Goal: Contribute content: Add original content to the website for others to see

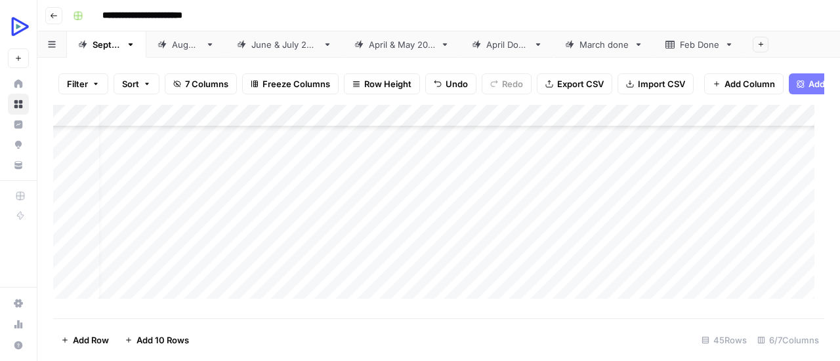
scroll to position [624, 14]
click at [236, 193] on div "Add Column" at bounding box center [438, 207] width 771 height 204
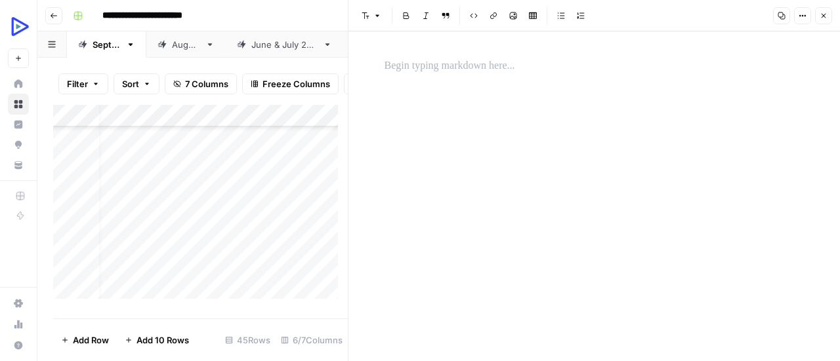
click at [413, 73] on p at bounding box center [594, 66] width 420 height 17
click at [550, 178] on div "*" at bounding box center [594, 196] width 436 height 330
click at [512, 20] on button "Image" at bounding box center [512, 15] width 17 height 17
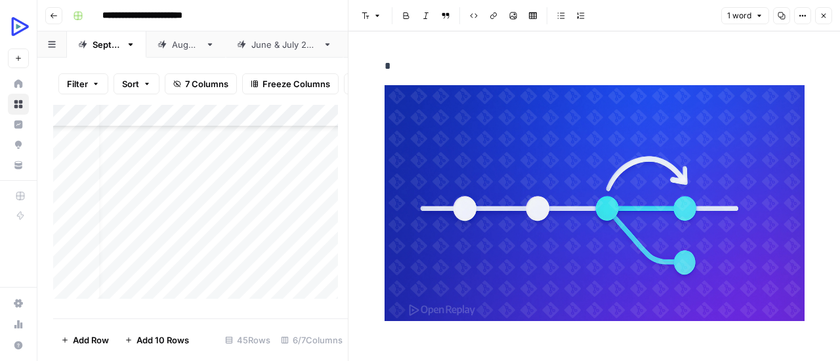
click at [820, 14] on icon "button" at bounding box center [823, 16] width 8 height 8
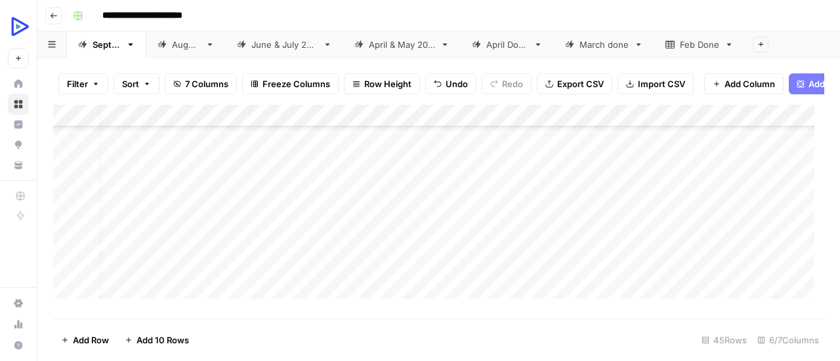
click at [224, 216] on div "Add Column" at bounding box center [438, 207] width 771 height 204
click at [224, 217] on div "Add Column" at bounding box center [438, 207] width 771 height 204
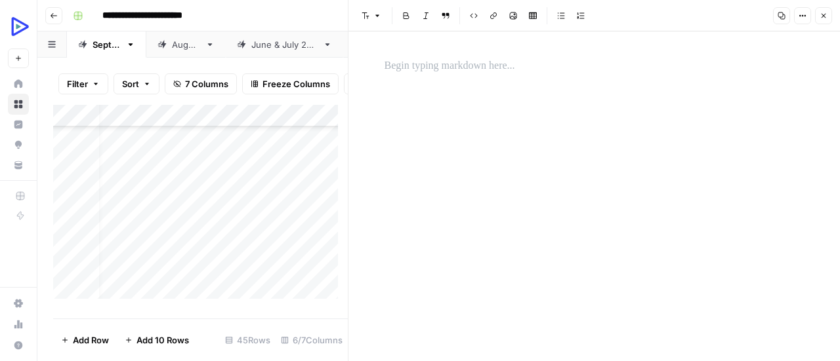
click at [508, 68] on p at bounding box center [594, 66] width 420 height 17
click at [516, 16] on button "Image" at bounding box center [512, 15] width 17 height 17
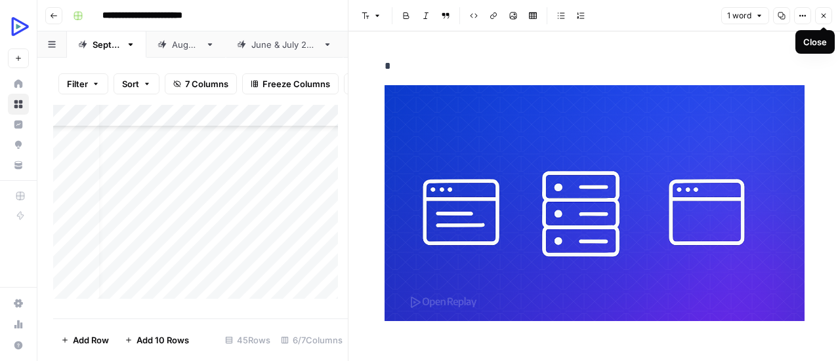
click at [825, 16] on icon "button" at bounding box center [823, 16] width 8 height 8
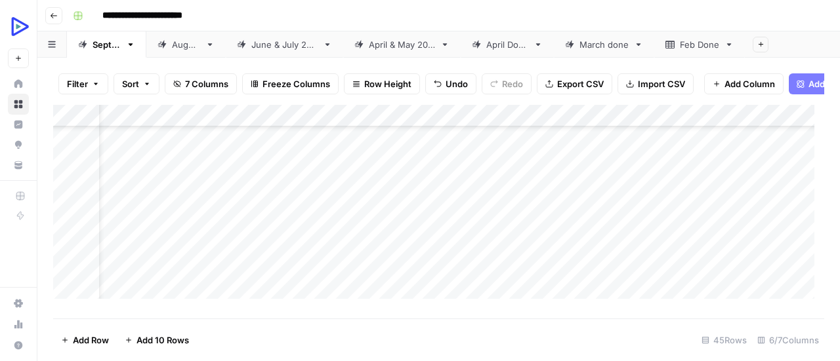
scroll to position [624, 49]
click at [188, 239] on div "Add Column" at bounding box center [438, 207] width 771 height 204
click at [193, 241] on div "Add Column" at bounding box center [438, 207] width 771 height 204
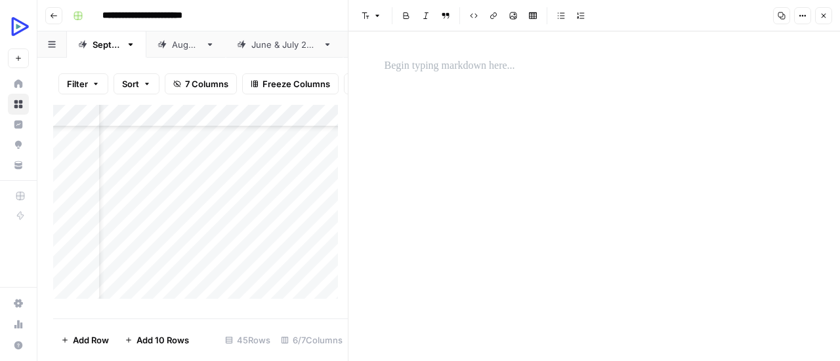
click at [417, 63] on p at bounding box center [594, 66] width 420 height 17
click at [483, 207] on div "*" at bounding box center [594, 196] width 436 height 330
click at [447, 147] on div "*" at bounding box center [594, 196] width 436 height 330
click at [512, 23] on button "Image" at bounding box center [512, 15] width 17 height 17
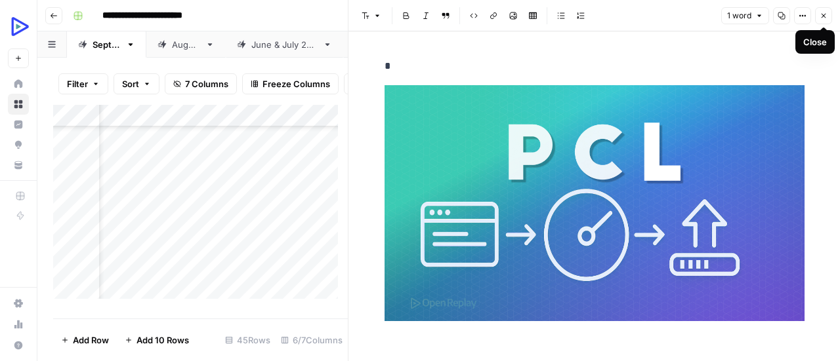
click at [825, 14] on icon "button" at bounding box center [823, 16] width 8 height 8
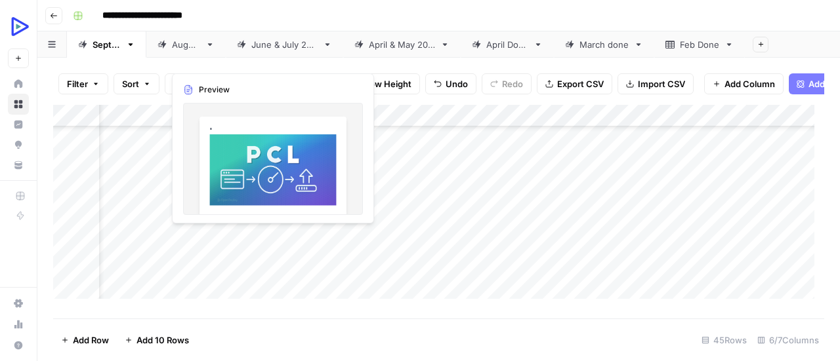
click at [207, 234] on div "Add Column" at bounding box center [438, 207] width 771 height 204
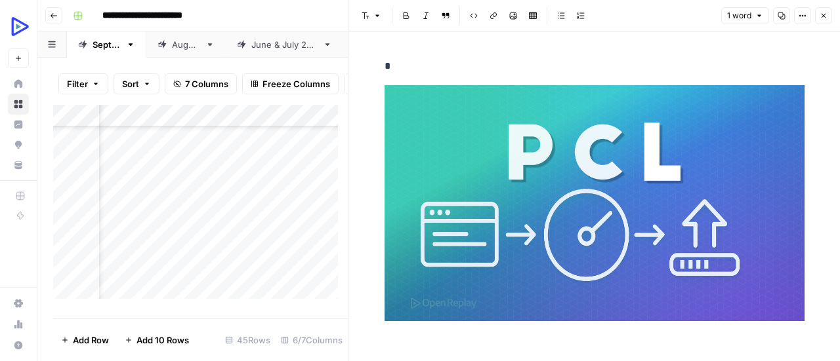
click at [502, 133] on img at bounding box center [594, 203] width 420 height 236
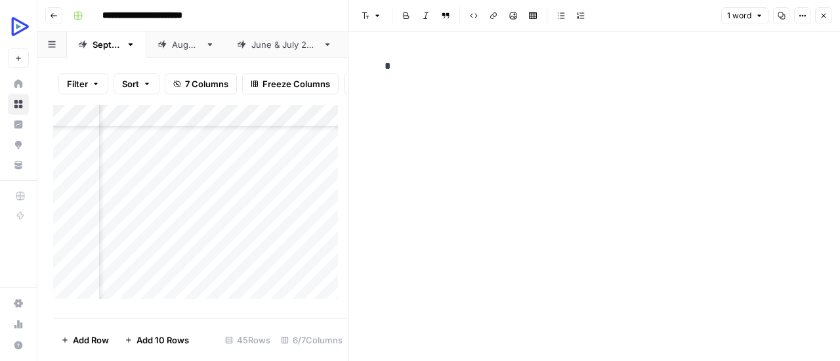
scroll to position [624, 155]
click at [516, 16] on icon "button" at bounding box center [513, 15] width 7 height 7
click at [421, 58] on p "*" at bounding box center [594, 66] width 420 height 17
click at [823, 17] on icon "button" at bounding box center [823, 16] width 8 height 8
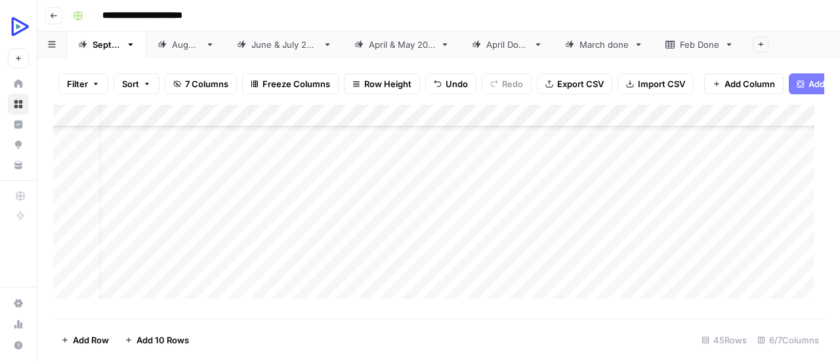
click at [222, 263] on div "Add Column" at bounding box center [438, 207] width 771 height 204
click at [228, 258] on div "Add Column" at bounding box center [438, 207] width 771 height 204
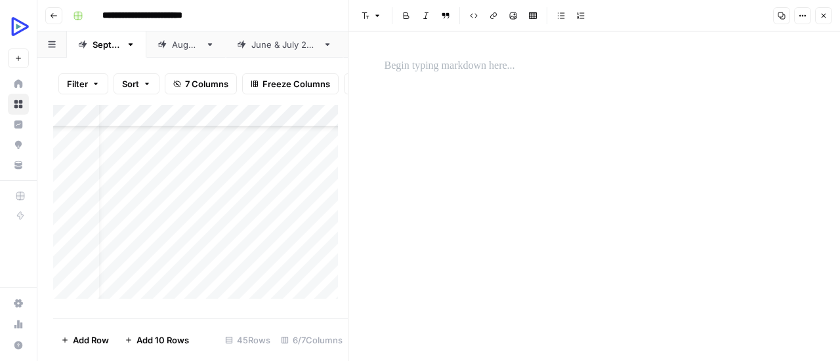
click at [513, 16] on icon "button" at bounding box center [513, 16] width 8 height 8
click at [433, 68] on p at bounding box center [594, 66] width 420 height 17
click at [514, 12] on icon "button" at bounding box center [513, 15] width 7 height 7
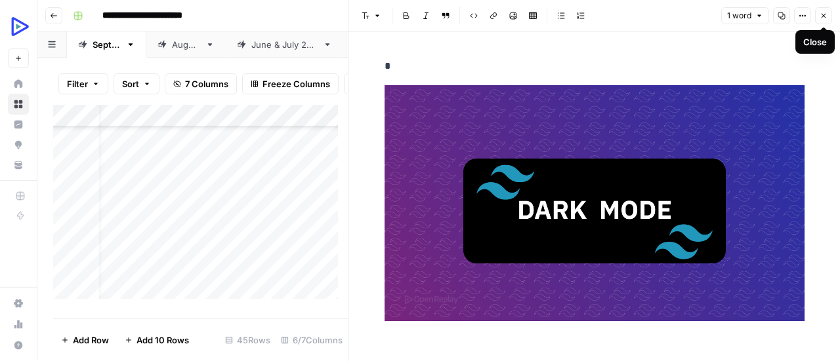
click at [824, 16] on icon "button" at bounding box center [823, 16] width 5 height 5
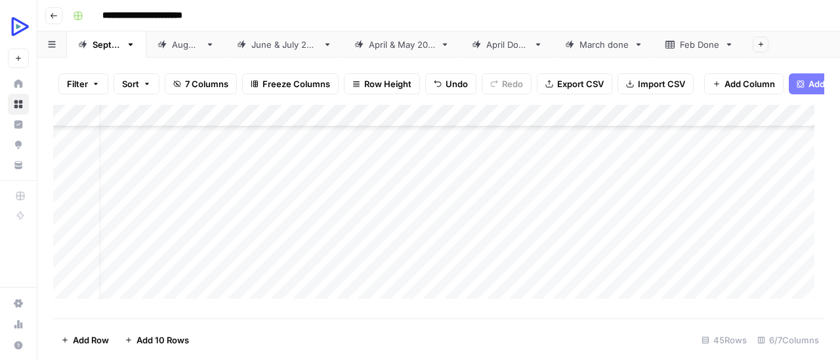
scroll to position [710, 23]
click at [208, 201] on div "Add Column" at bounding box center [438, 207] width 771 height 204
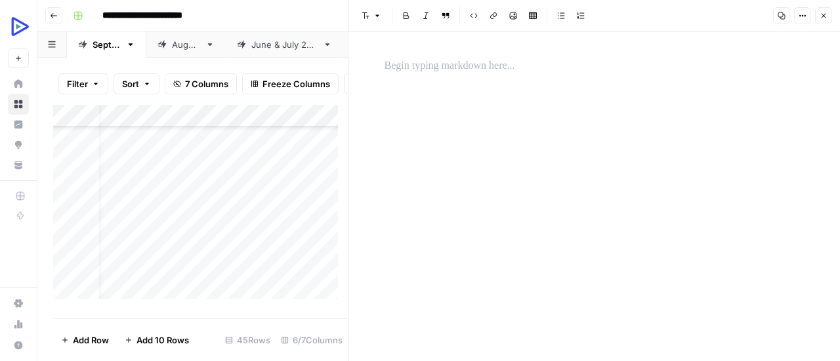
click at [426, 60] on p at bounding box center [594, 66] width 420 height 17
click at [512, 12] on icon "button" at bounding box center [513, 16] width 8 height 8
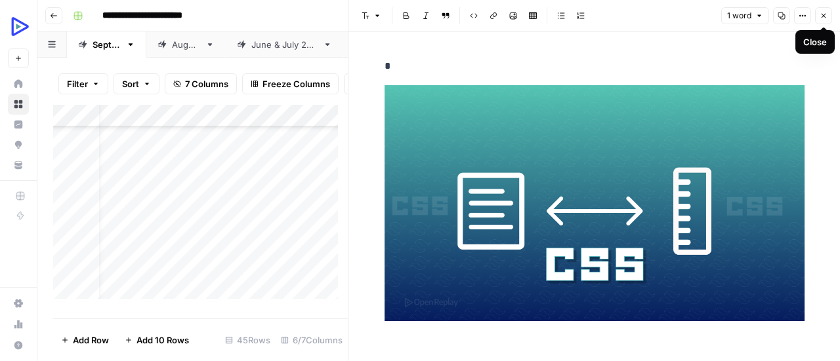
click at [823, 17] on icon "button" at bounding box center [823, 16] width 8 height 8
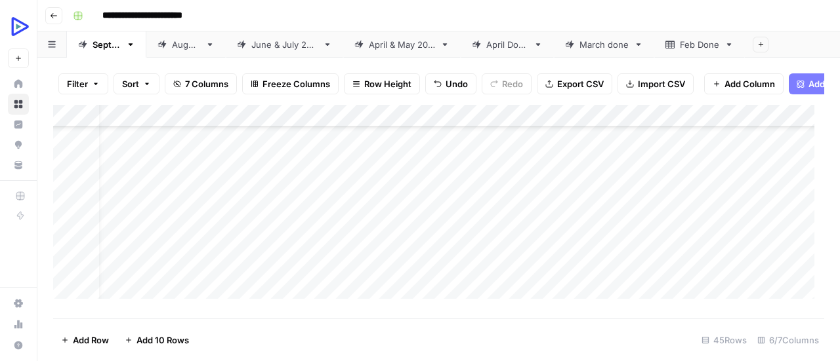
click at [216, 220] on div "Add Column" at bounding box center [438, 207] width 771 height 204
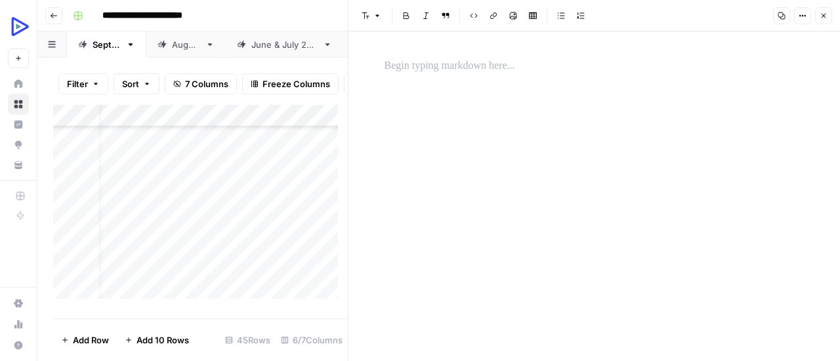
click at [420, 67] on p at bounding box center [594, 66] width 420 height 17
click at [560, 148] on div "*" at bounding box center [594, 196] width 436 height 330
click at [516, 22] on button "Image" at bounding box center [512, 15] width 17 height 17
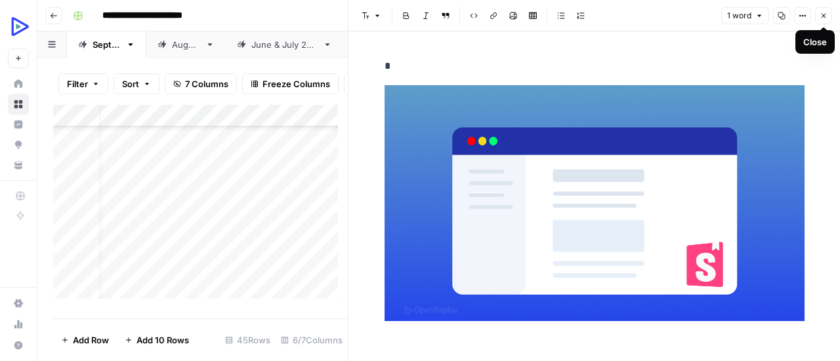
click at [822, 15] on icon "button" at bounding box center [823, 16] width 8 height 8
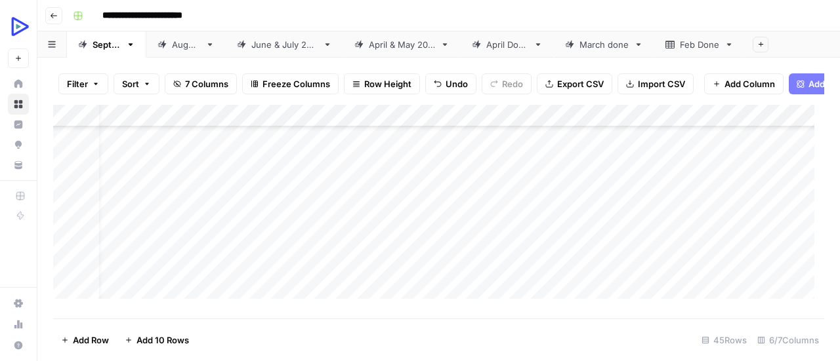
click at [204, 239] on div "Add Column" at bounding box center [438, 207] width 771 height 204
click at [218, 239] on div "Add Column" at bounding box center [438, 207] width 771 height 204
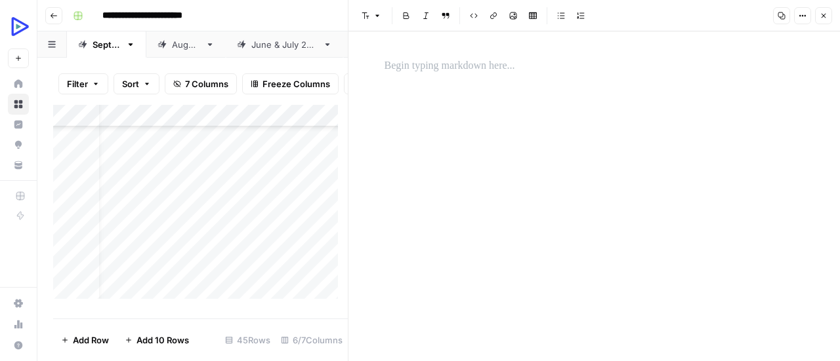
click at [479, 70] on p at bounding box center [594, 66] width 420 height 17
click at [513, 19] on icon "button" at bounding box center [513, 16] width 8 height 8
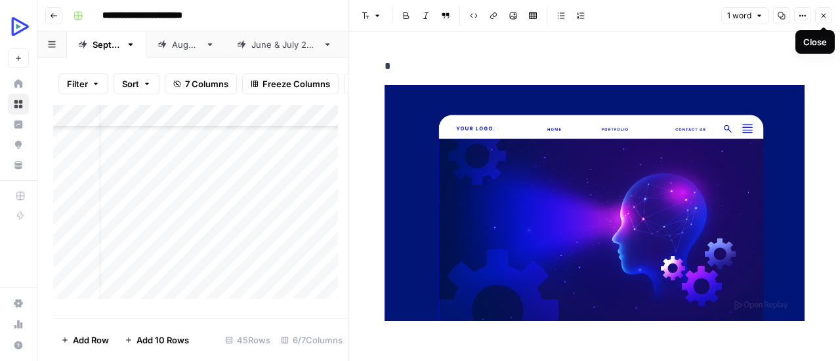
click at [825, 20] on button "Close" at bounding box center [823, 15] width 17 height 17
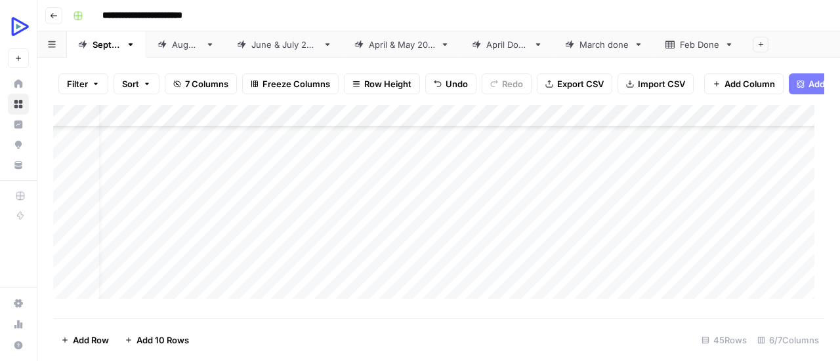
click at [217, 263] on div "Add Column" at bounding box center [438, 207] width 771 height 204
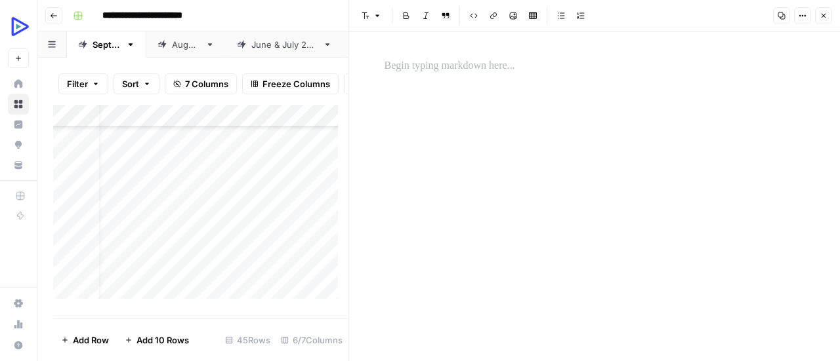
click at [458, 66] on p at bounding box center [594, 66] width 420 height 17
click at [545, 171] on div "*" at bounding box center [594, 196] width 436 height 330
click at [512, 18] on icon "button" at bounding box center [513, 16] width 8 height 8
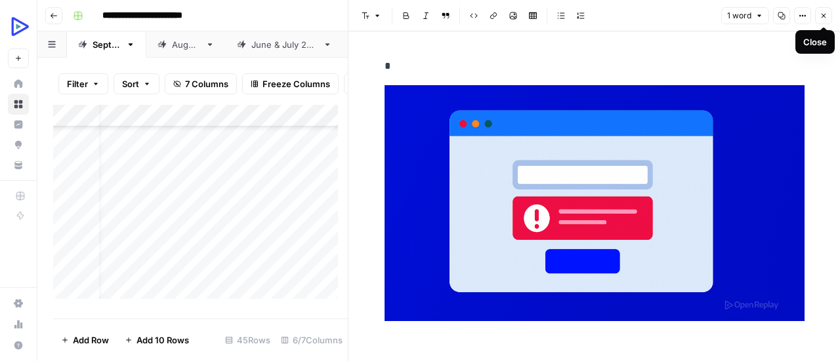
click at [827, 13] on button "Close" at bounding box center [823, 15] width 17 height 17
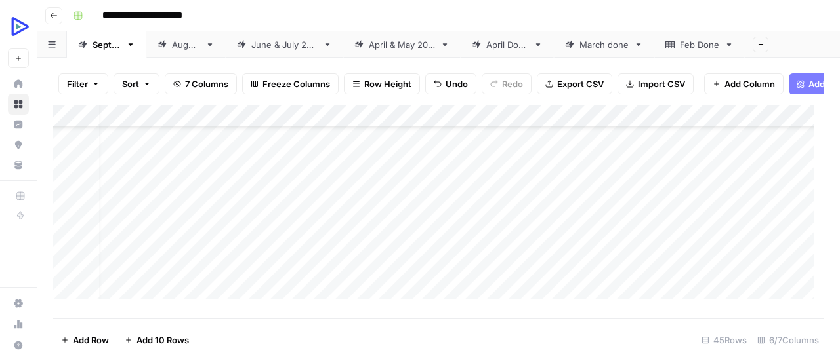
scroll to position [831, 11]
click at [227, 165] on div "Add Column" at bounding box center [438, 207] width 771 height 204
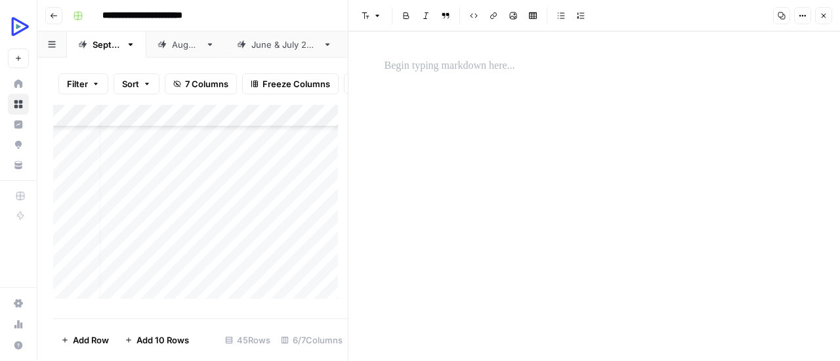
click at [509, 69] on p at bounding box center [594, 66] width 420 height 17
click at [513, 16] on icon "button" at bounding box center [513, 16] width 8 height 8
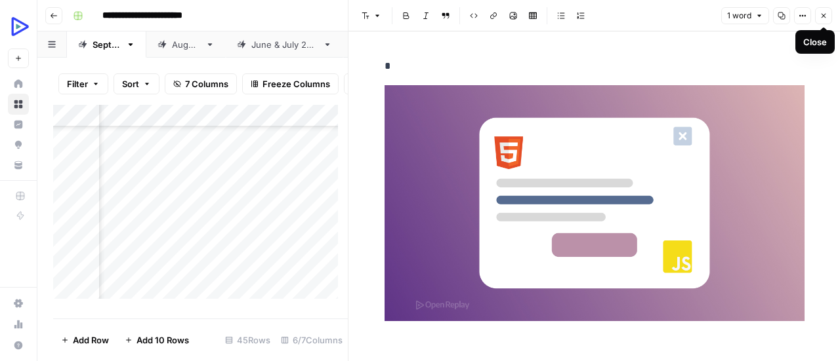
click at [826, 10] on button "Close" at bounding box center [823, 15] width 17 height 17
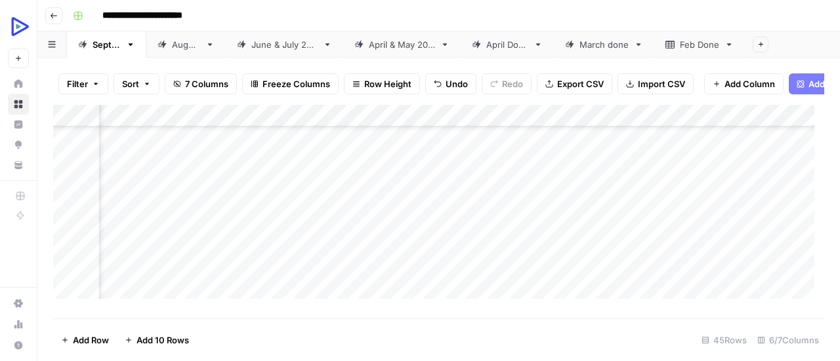
click at [136, 183] on div "Add Column" at bounding box center [438, 207] width 771 height 204
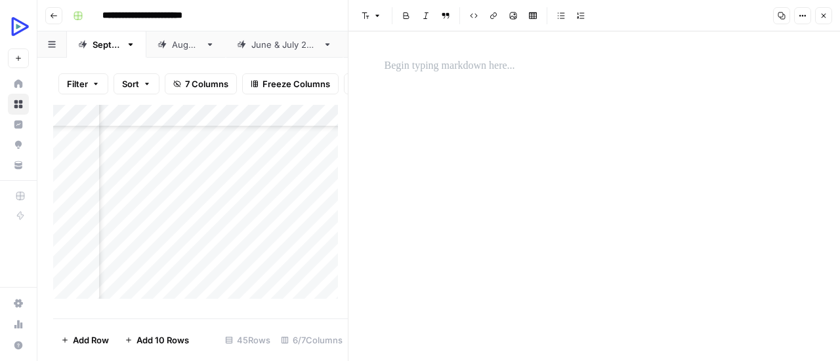
click at [397, 66] on p at bounding box center [594, 66] width 420 height 17
click at [507, 16] on button "Image" at bounding box center [512, 15] width 17 height 17
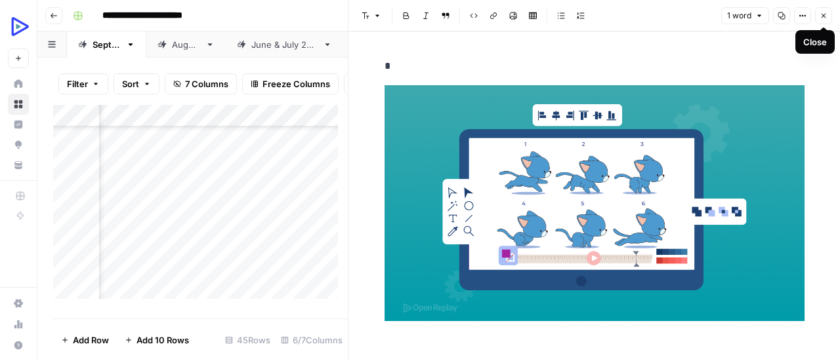
click at [823, 18] on icon "button" at bounding box center [823, 16] width 8 height 8
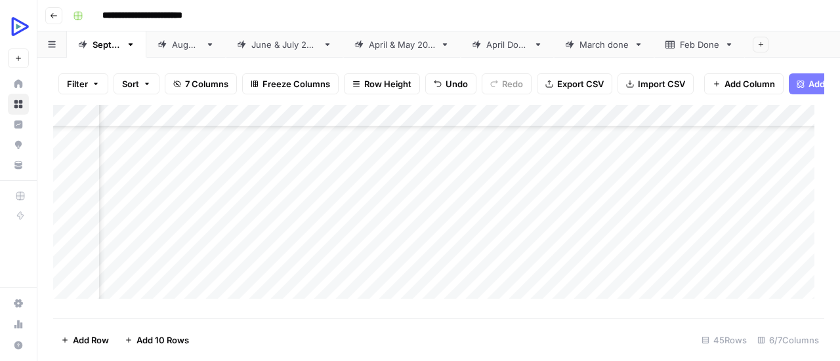
click at [138, 207] on div "Add Column" at bounding box center [438, 207] width 771 height 204
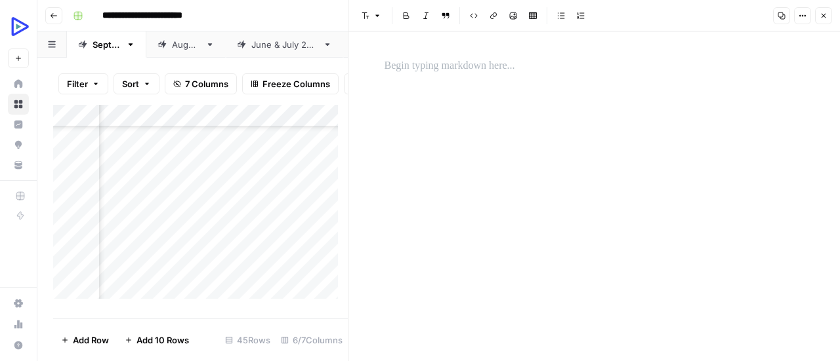
click at [486, 68] on p at bounding box center [594, 66] width 420 height 17
click at [508, 141] on div "*" at bounding box center [594, 196] width 436 height 330
click at [517, 22] on button "Image" at bounding box center [512, 15] width 17 height 17
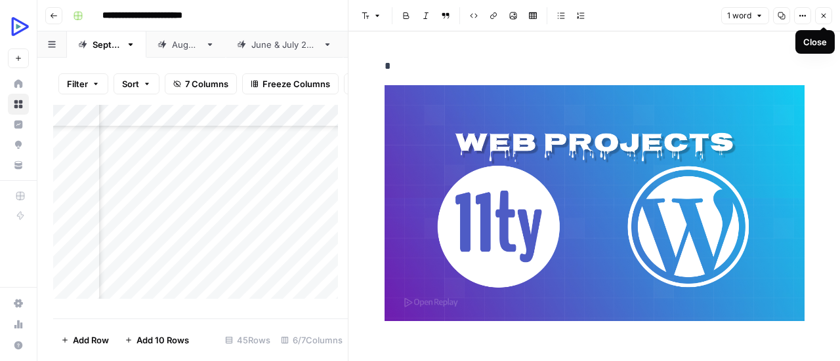
click at [823, 12] on icon "button" at bounding box center [823, 16] width 8 height 8
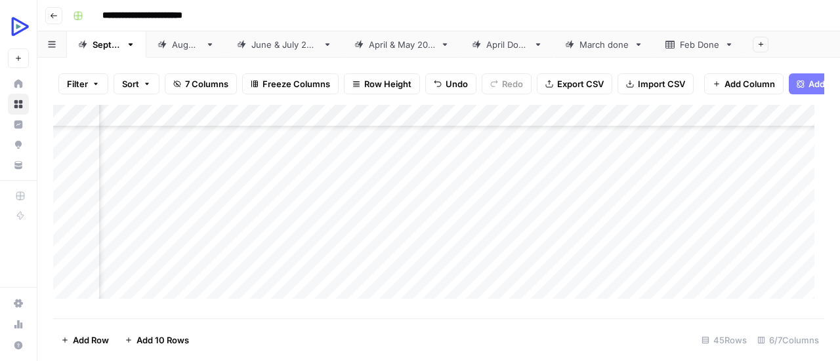
scroll to position [853, 108]
click at [125, 209] on div "Add Column" at bounding box center [438, 207] width 771 height 204
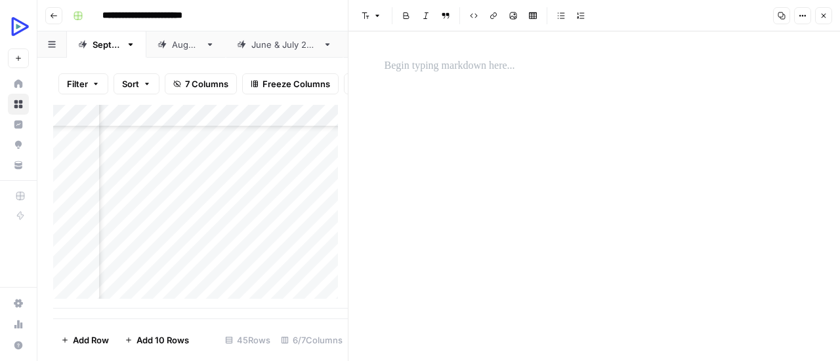
click at [407, 69] on p at bounding box center [594, 66] width 420 height 17
click at [449, 159] on div "*" at bounding box center [594, 196] width 436 height 330
click at [512, 19] on icon "button" at bounding box center [513, 15] width 7 height 7
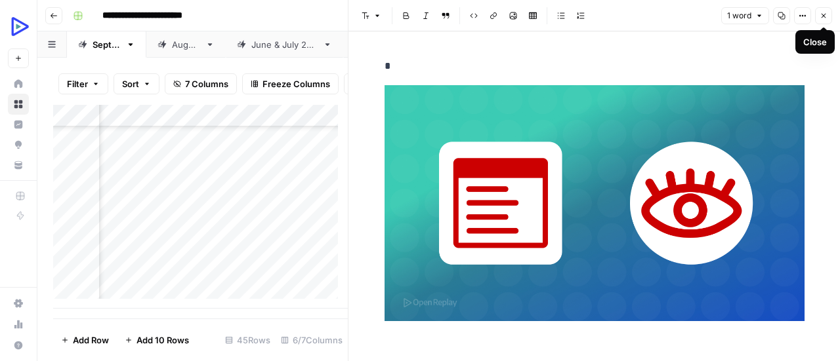
click at [826, 16] on icon "button" at bounding box center [823, 16] width 8 height 8
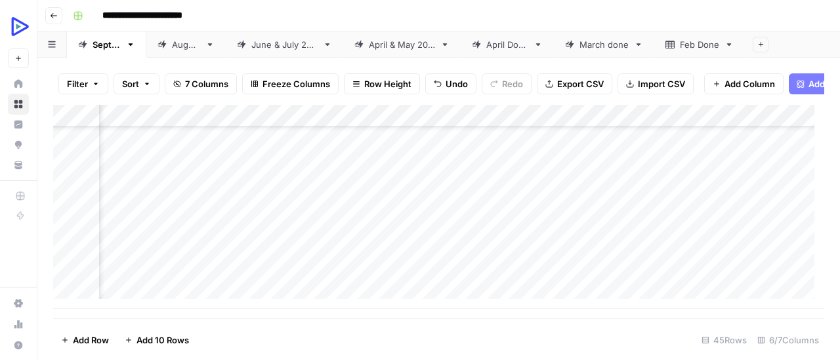
click at [135, 230] on div "Add Column" at bounding box center [438, 207] width 771 height 204
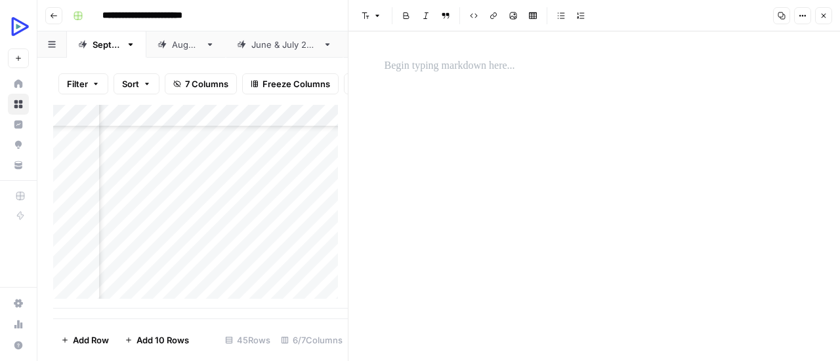
click at [425, 68] on p at bounding box center [594, 66] width 420 height 17
click at [567, 176] on div "*" at bounding box center [594, 196] width 436 height 330
click at [516, 18] on button "Image" at bounding box center [512, 15] width 17 height 17
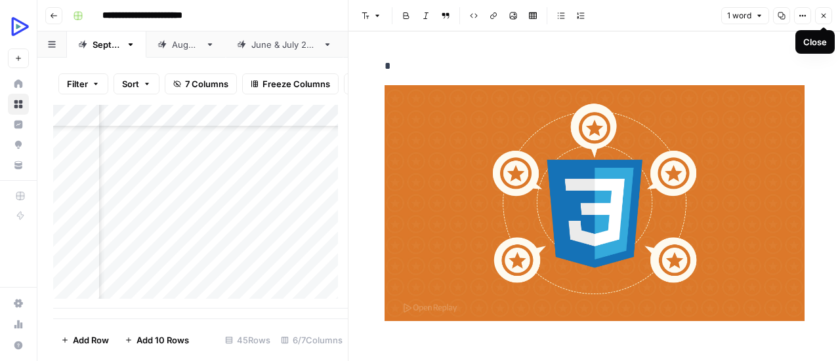
click at [828, 16] on button "Close" at bounding box center [823, 15] width 17 height 17
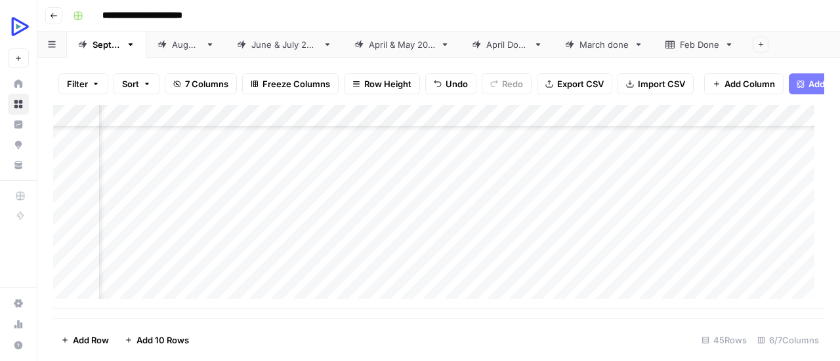
click at [138, 250] on div "Add Column" at bounding box center [438, 207] width 771 height 204
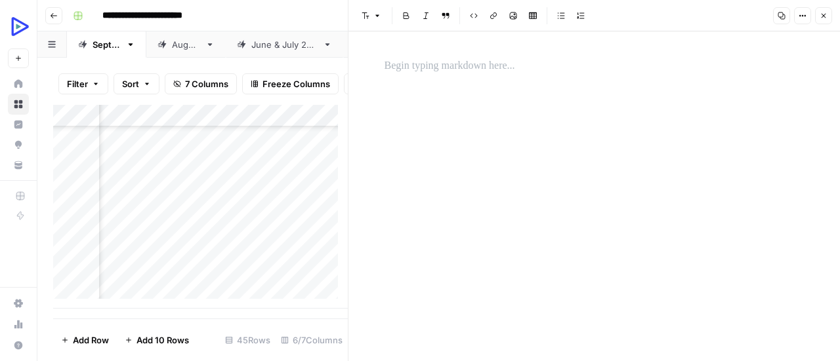
click at [430, 66] on p at bounding box center [594, 66] width 420 height 17
click at [514, 18] on icon "button" at bounding box center [513, 16] width 8 height 8
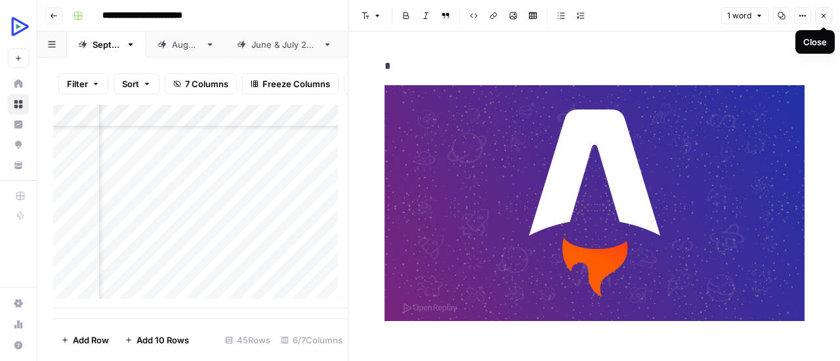
click at [825, 14] on icon "button" at bounding box center [823, 16] width 8 height 8
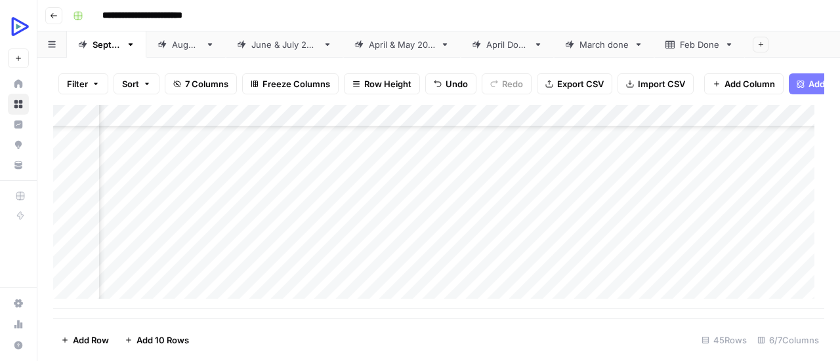
click at [136, 277] on div "Add Column" at bounding box center [438, 207] width 771 height 204
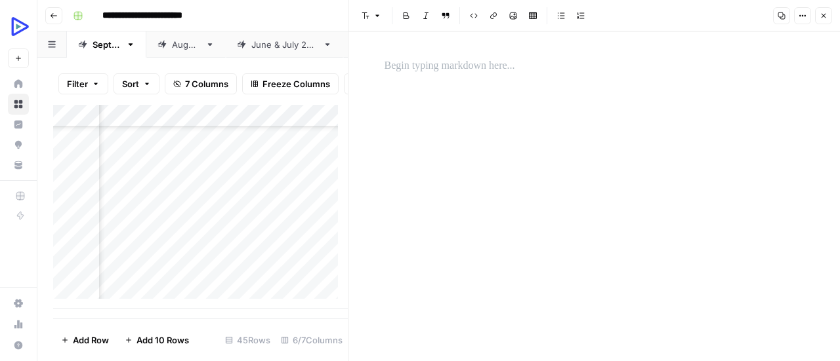
click at [421, 56] on div at bounding box center [594, 66] width 436 height 28
click at [514, 14] on icon "button" at bounding box center [513, 15] width 7 height 7
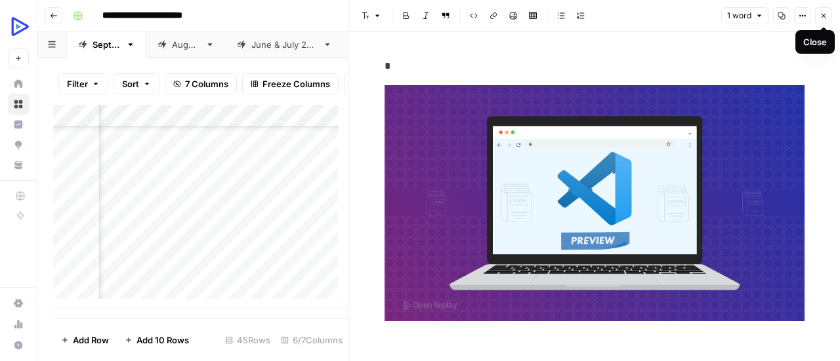
click at [824, 15] on icon "button" at bounding box center [823, 16] width 8 height 8
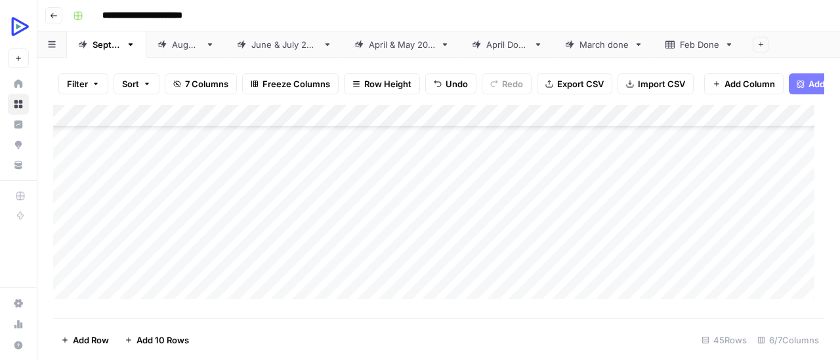
scroll to position [598, 0]
click at [240, 263] on div "Add Column" at bounding box center [438, 207] width 771 height 204
click at [239, 262] on div "Add Column" at bounding box center [438, 207] width 771 height 204
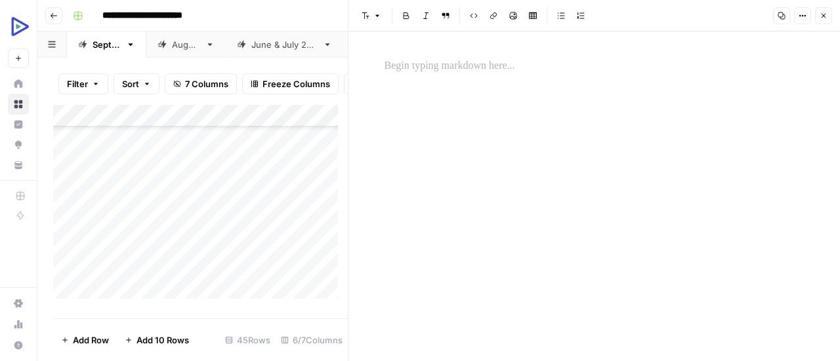
click at [427, 64] on p at bounding box center [594, 66] width 420 height 17
click at [510, 16] on icon "button" at bounding box center [513, 15] width 7 height 7
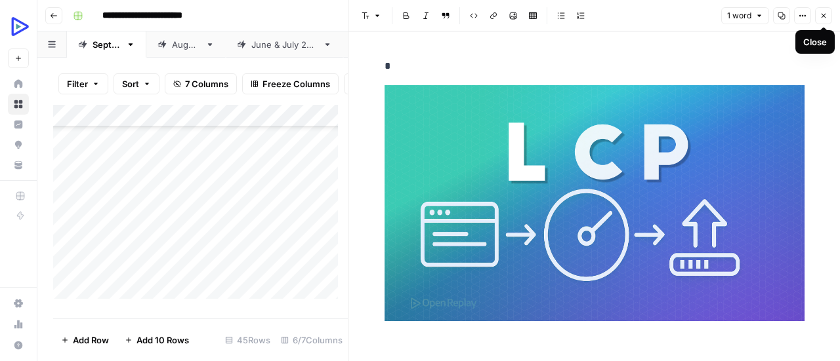
click at [826, 18] on icon "button" at bounding box center [823, 16] width 8 height 8
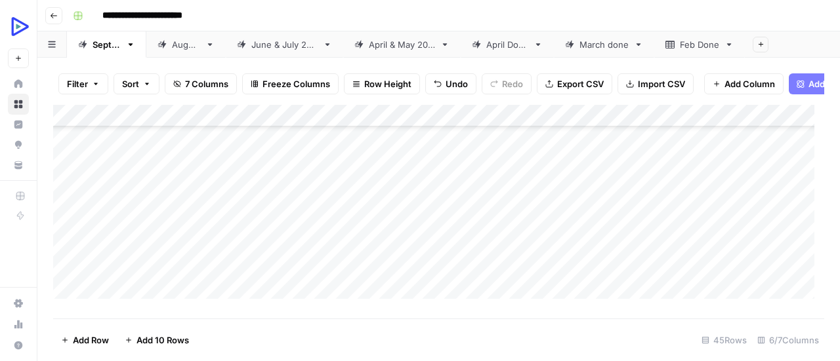
scroll to position [853, 0]
